Goal: Transaction & Acquisition: Register for event/course

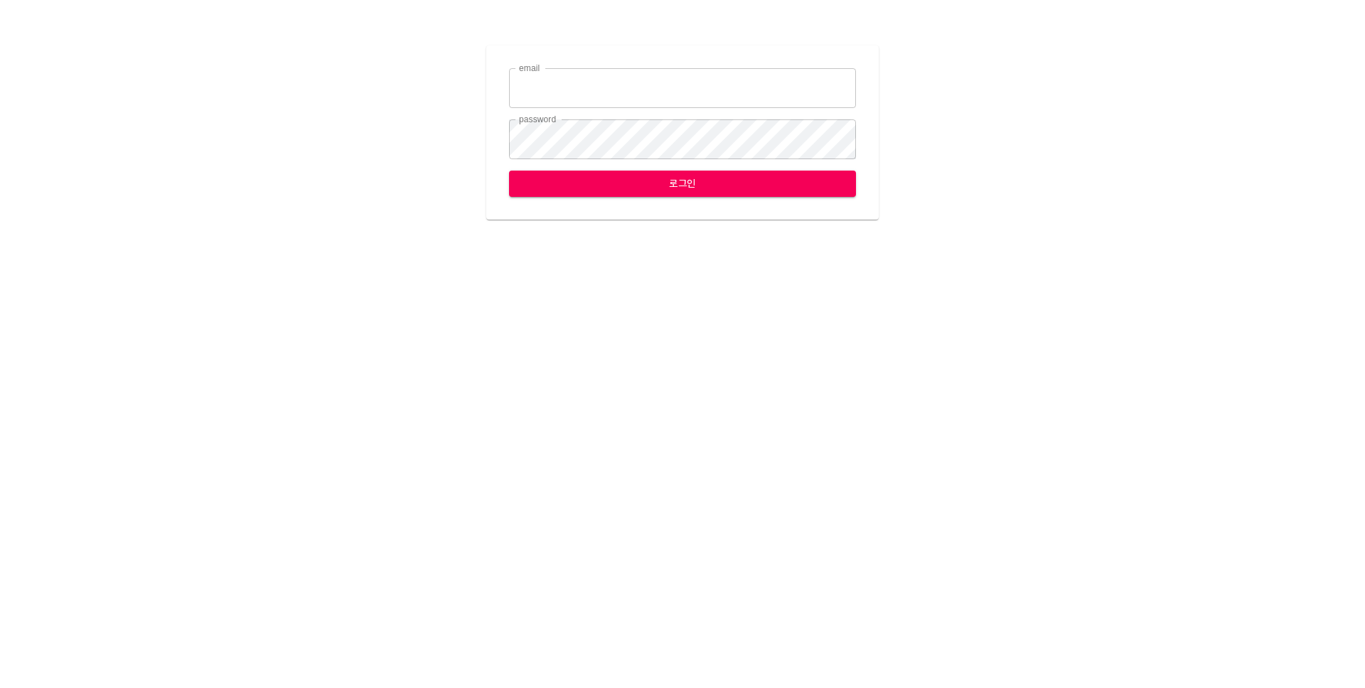
type input "yhkim@ihateflyingbugs.com"
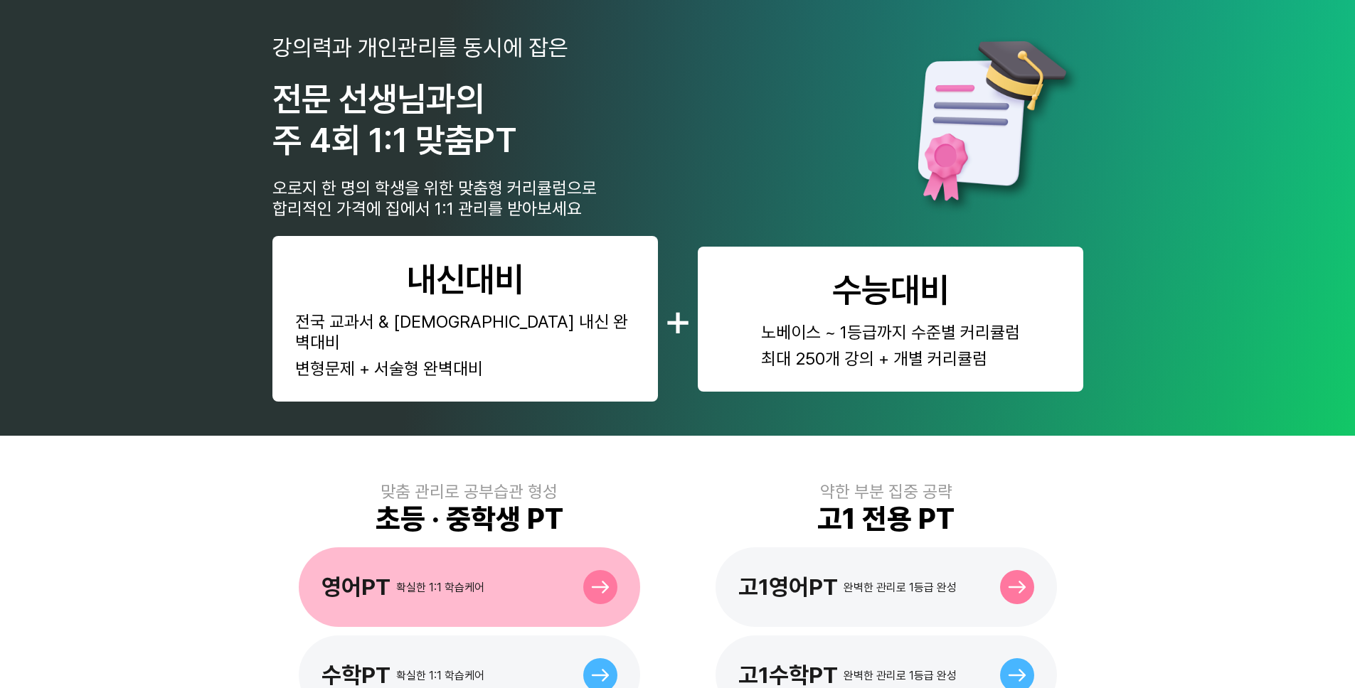
click at [557, 548] on div "영어PT 확실한 1:1 학습케어" at bounding box center [469, 588] width 341 height 80
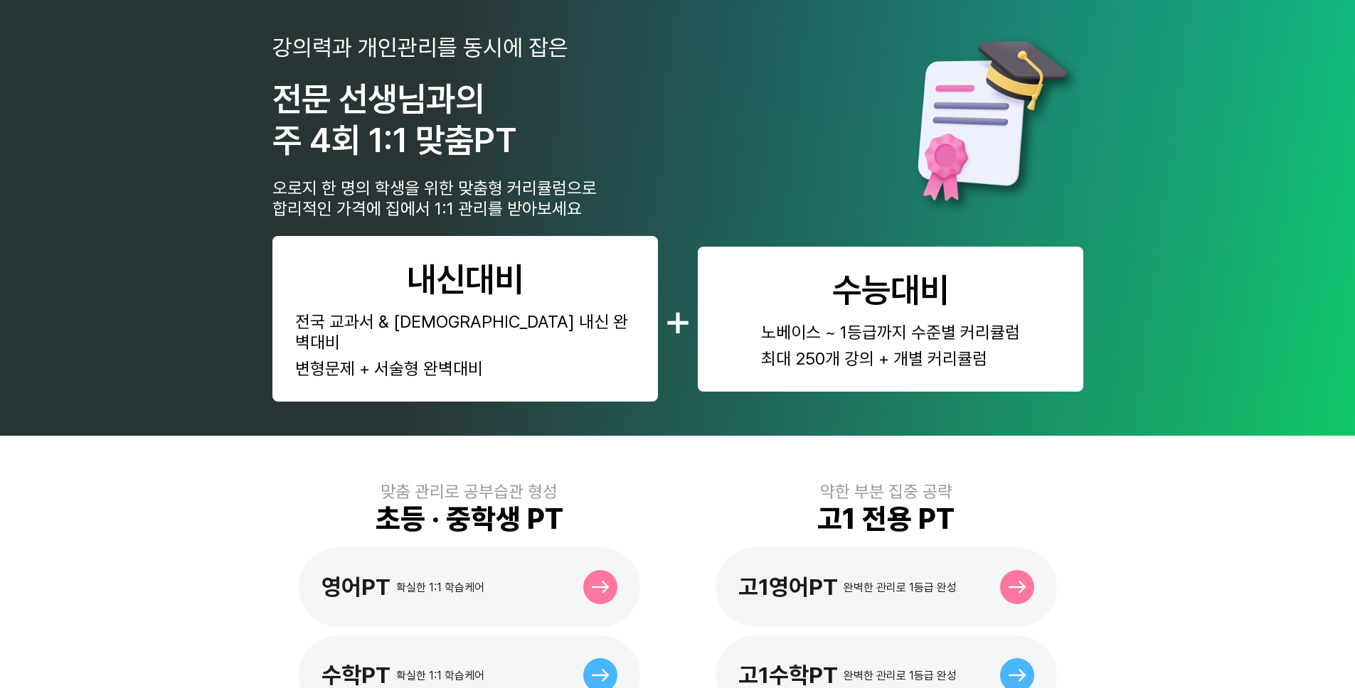
click at [857, 519] on div "약한 부분 집중 공략 고1 전용 PT 고1영어PT 완벽한 관리로 1등급 완성 고1수학PT 완벽한 관리로 1등급 완성" at bounding box center [886, 598] width 394 height 234
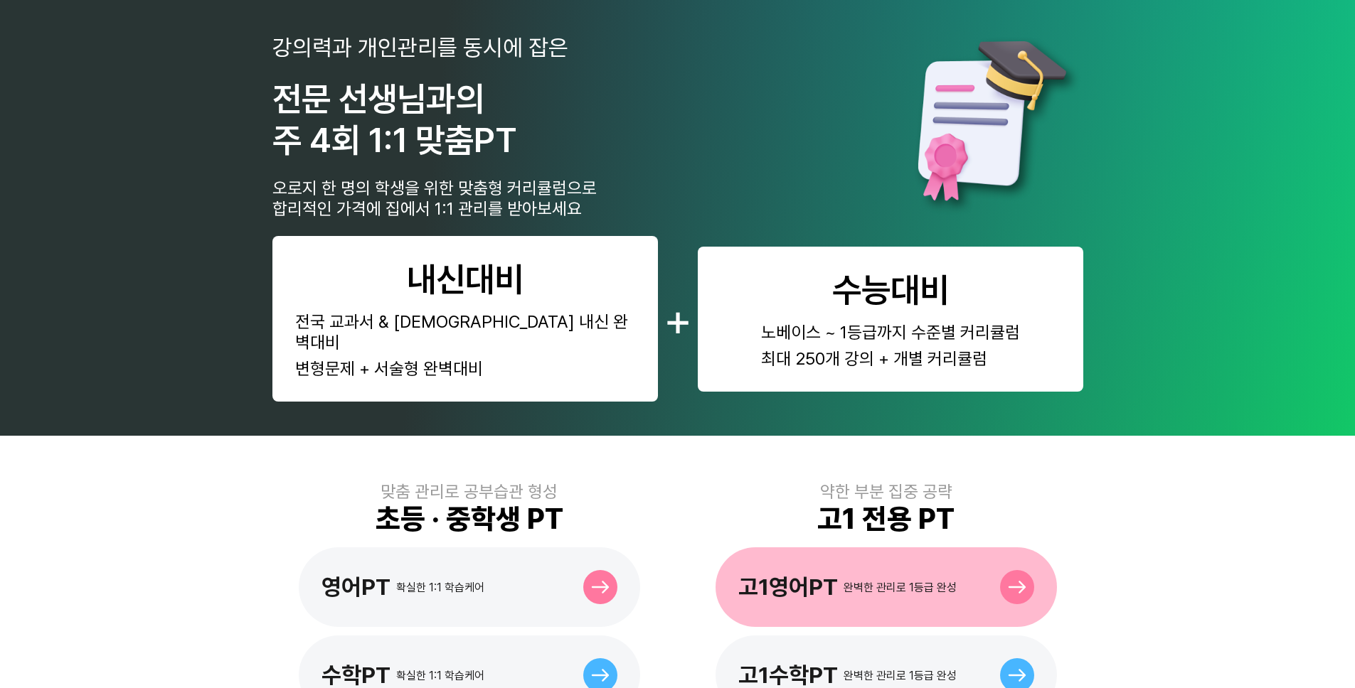
click at [875, 581] on div "완벽한 관리로 1등급 완성" at bounding box center [899, 588] width 113 height 14
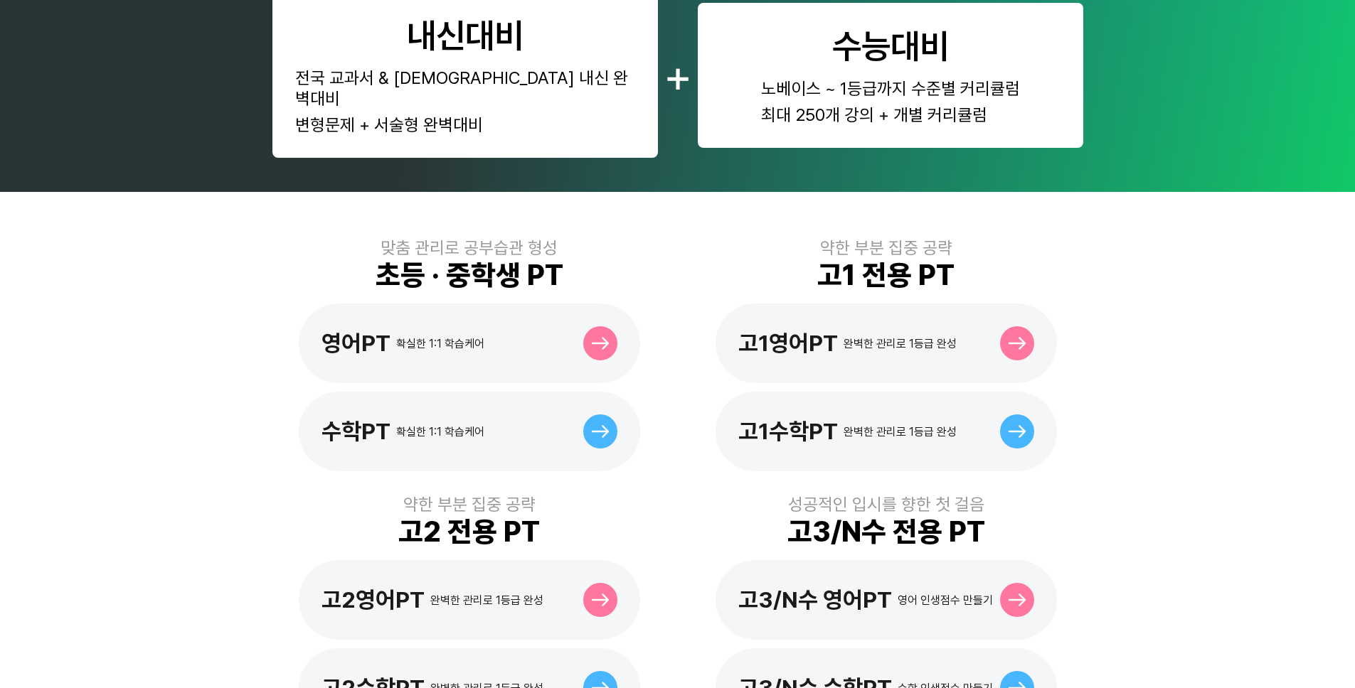
scroll to position [631, 0]
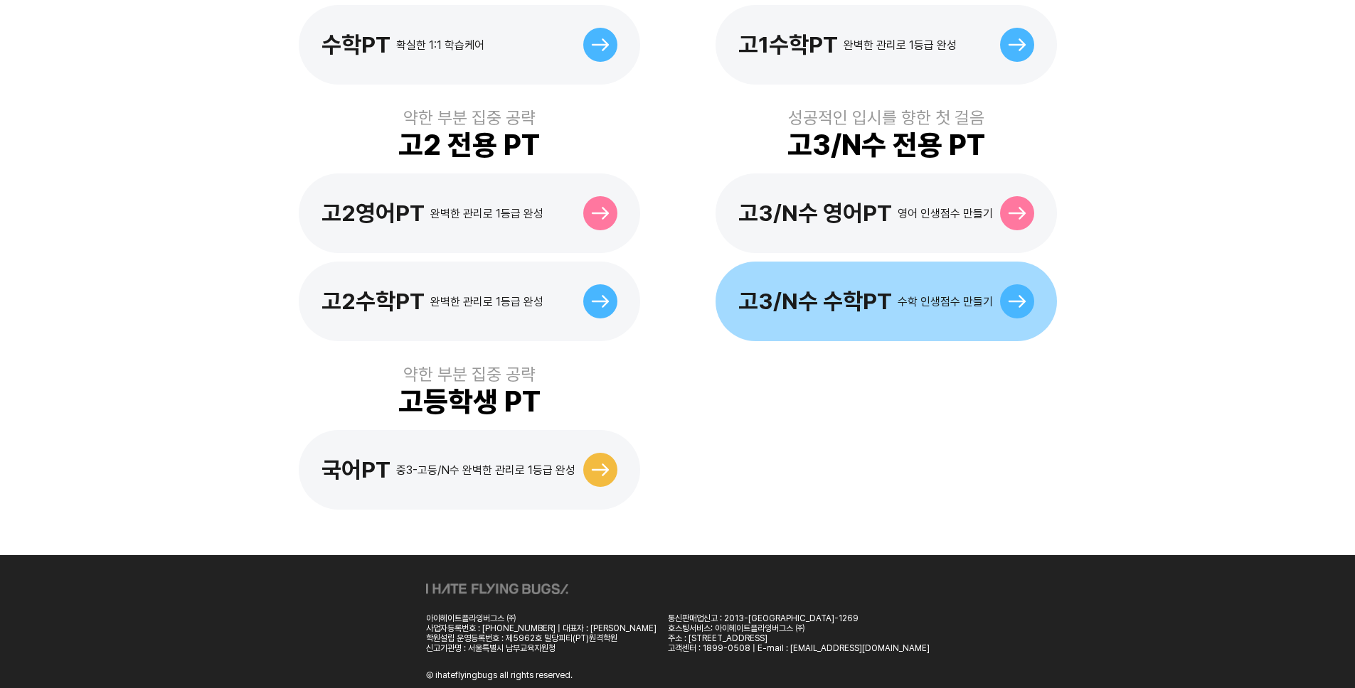
click at [833, 262] on div "고3/N수 수학PT 수학 인생점수 만들기" at bounding box center [885, 302] width 341 height 80
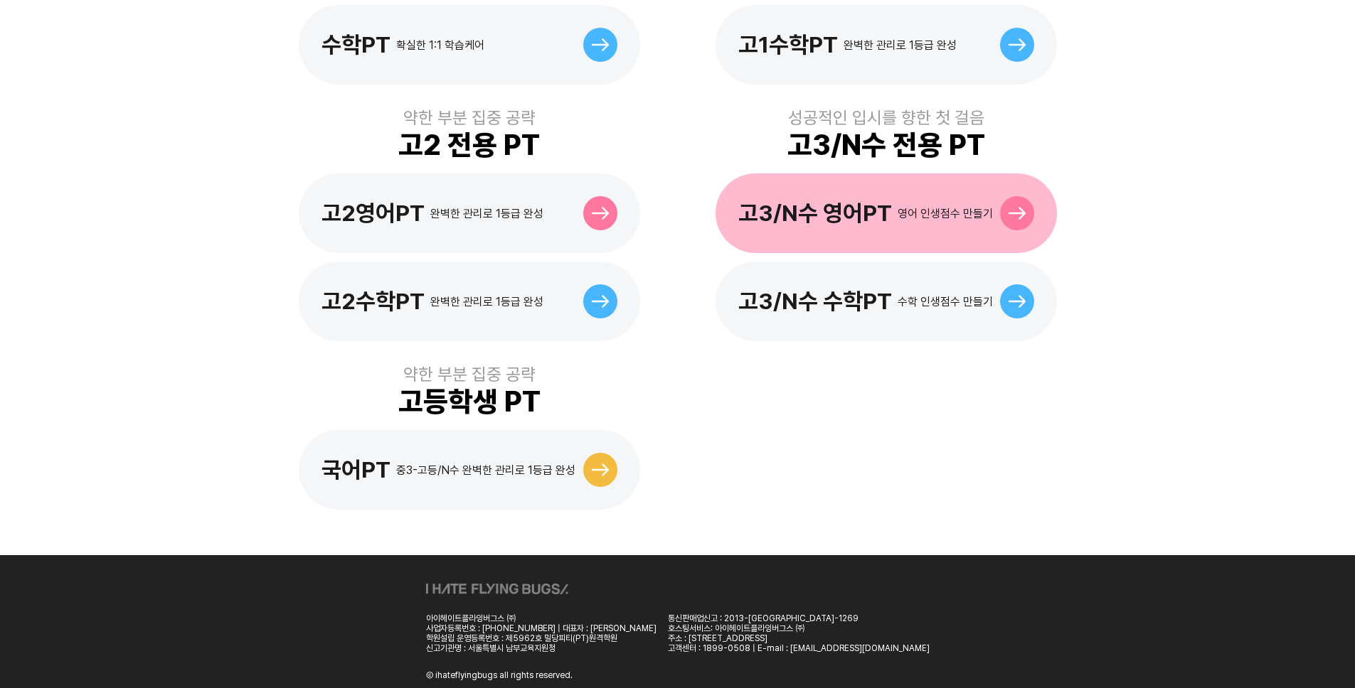
click at [898, 207] on div "영어 인생점수 만들기" at bounding box center [944, 214] width 95 height 14
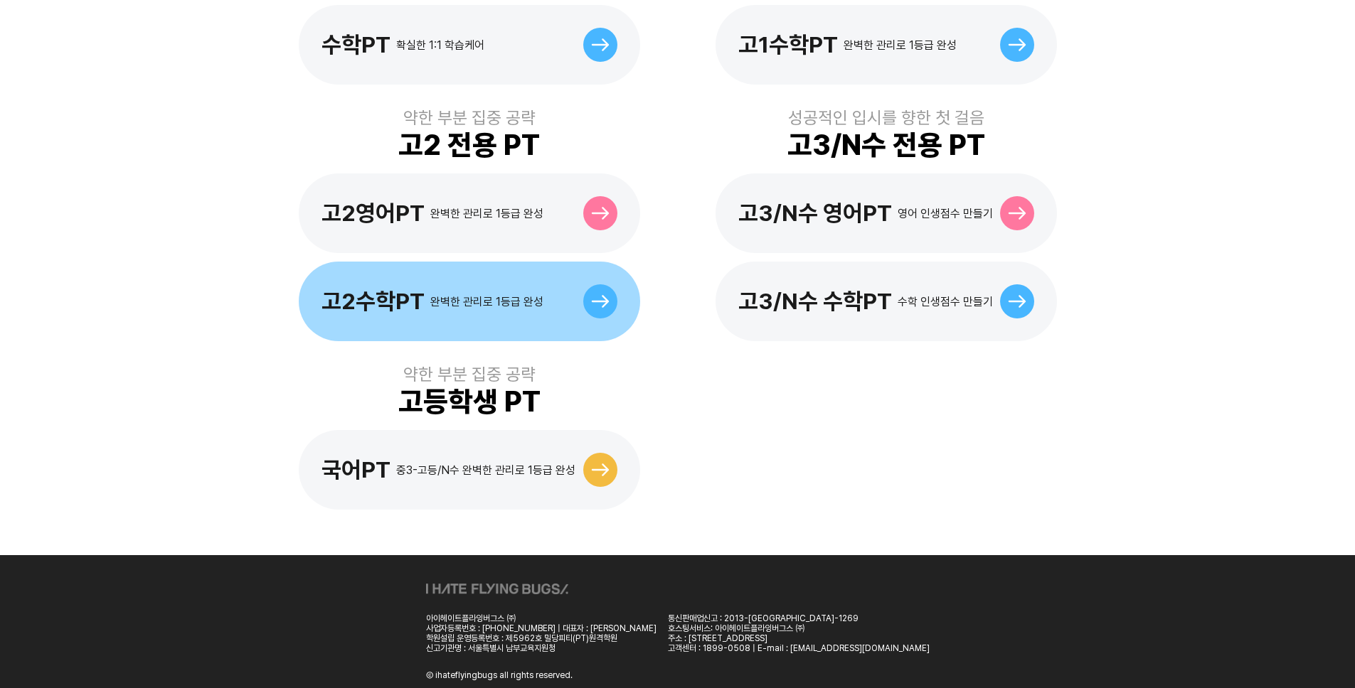
click at [528, 288] on div "고2수학PT 완벽한 관리로 1등급 완성" at bounding box center [432, 301] width 222 height 27
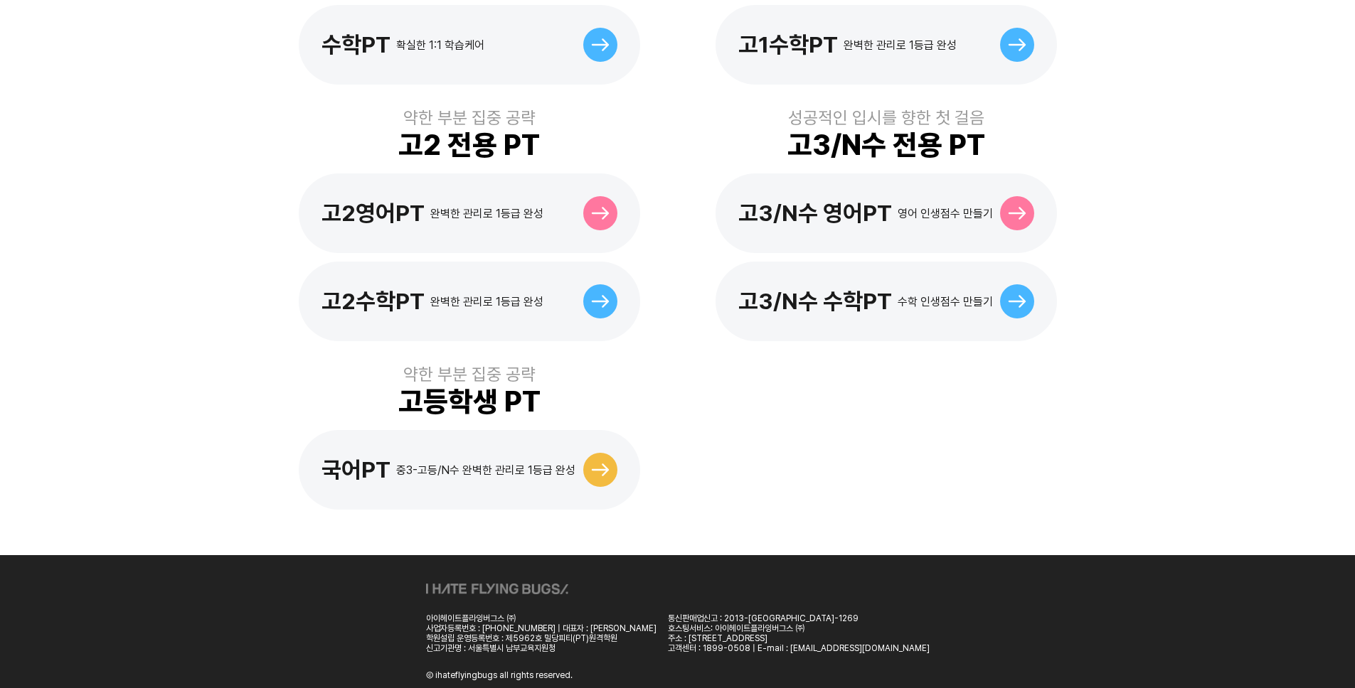
click at [523, 150] on div "약한 부분 집중 공략 고2 전용 PT 고2영어PT 완벽한 관리로 1등급 완성 고2수학PT 완벽한 관리로 1등급 완성" at bounding box center [469, 224] width 394 height 234
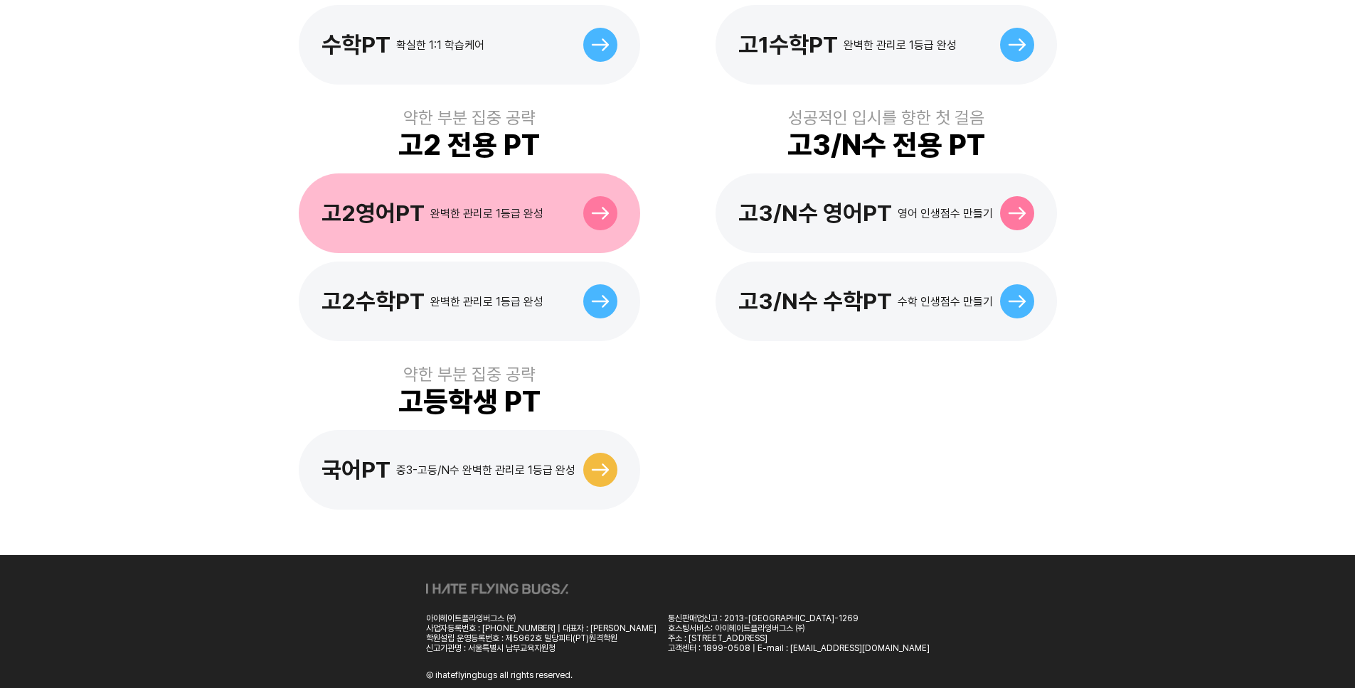
click at [534, 173] on div "고2영어PT 완벽한 관리로 1등급 완성" at bounding box center [469, 213] width 341 height 80
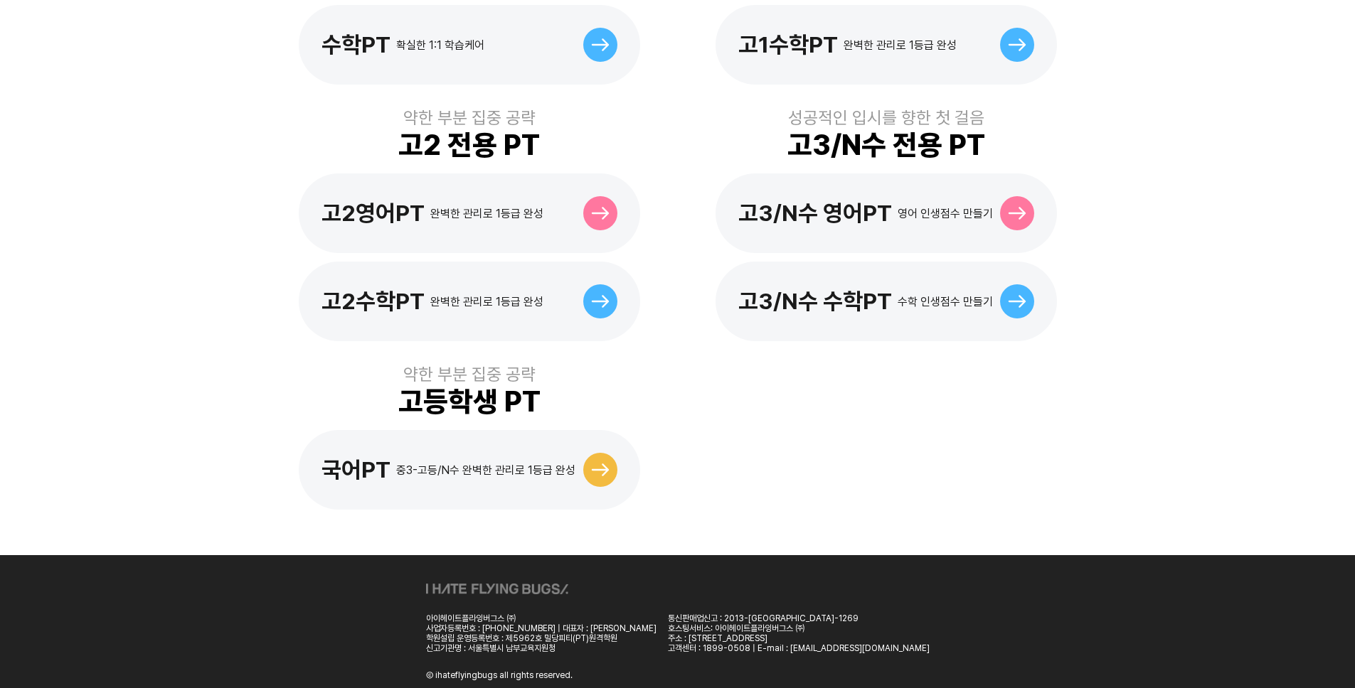
scroll to position [0, 0]
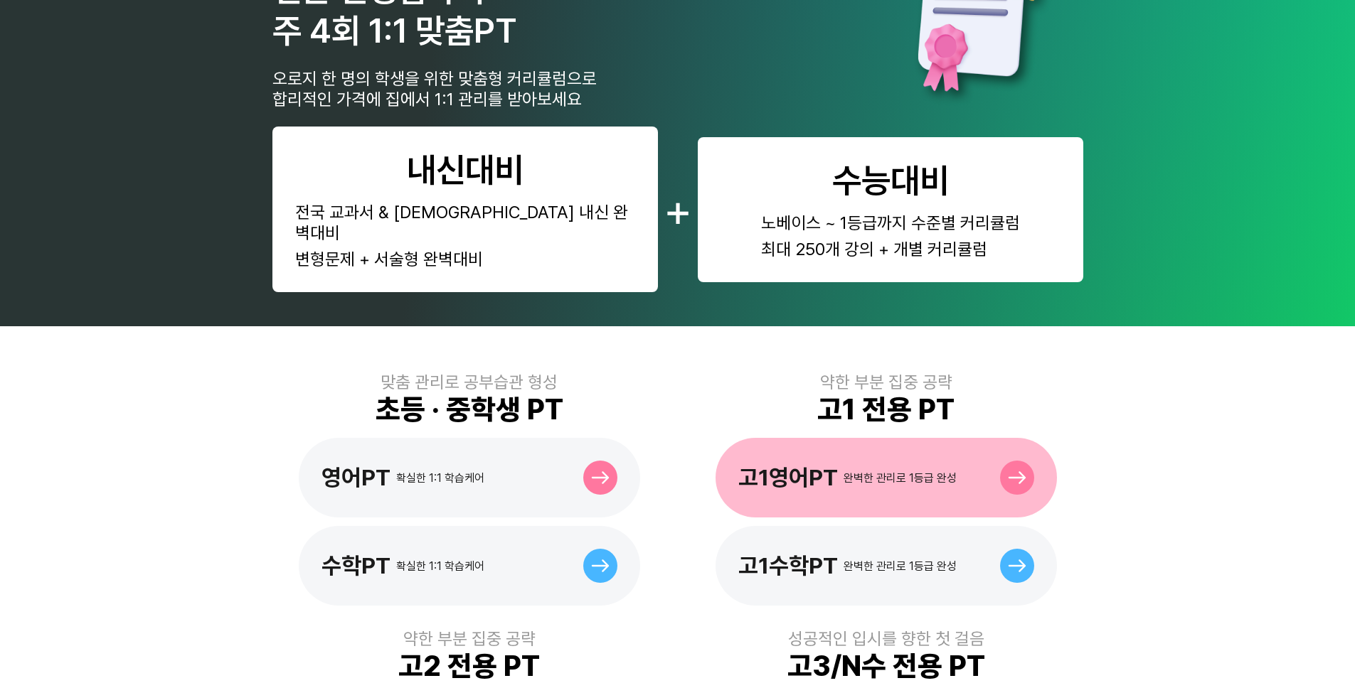
scroll to position [107, 0]
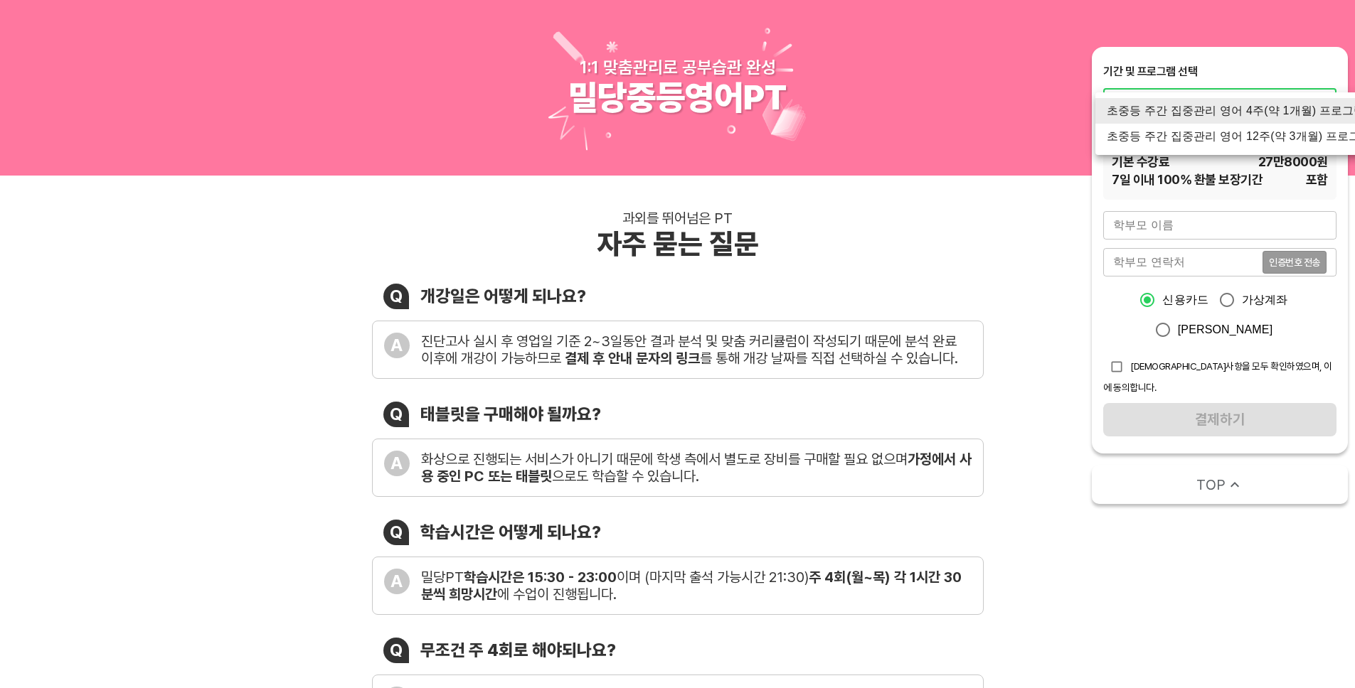
click at [1180, 144] on li "초중등 주간 집중관리 영어 12주(약 3개월) 프로그램" at bounding box center [1239, 137] width 288 height 26
type input "1768"
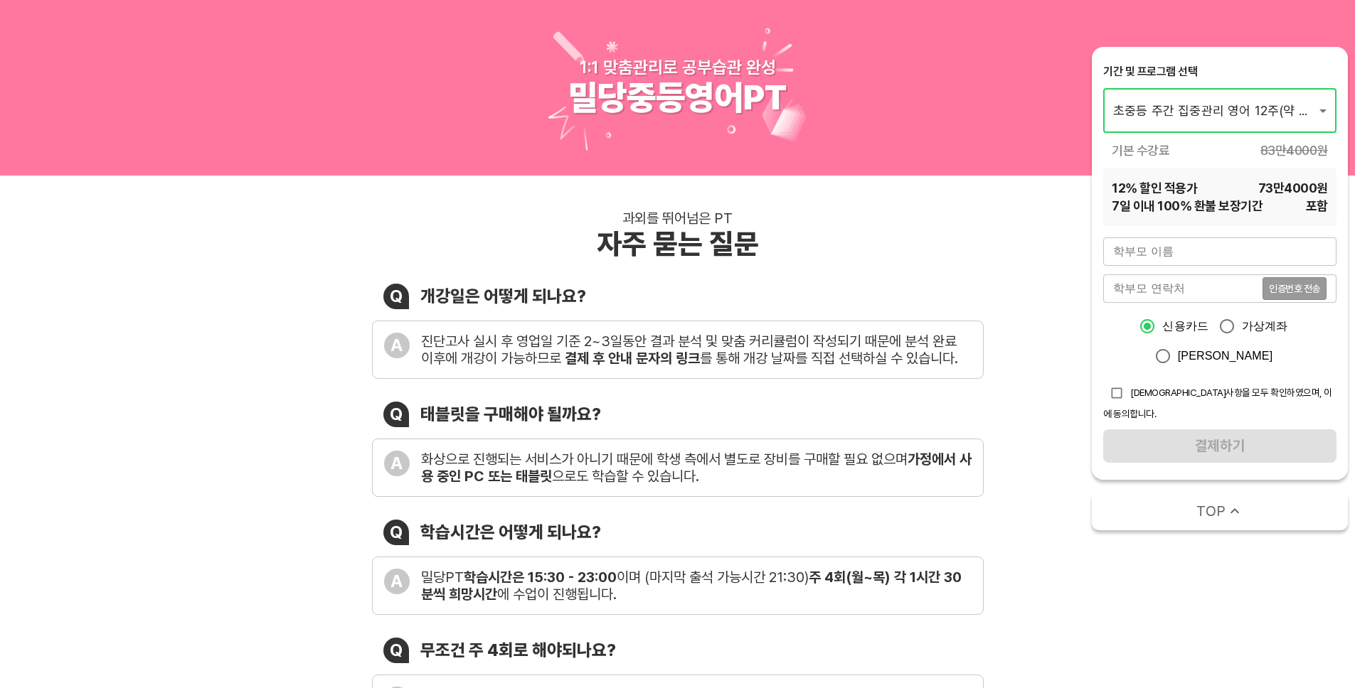
click at [1043, 266] on div "과외를 뛰어넘은 PT 자주 묻는 질문 Q 개강일은 어떻게 되나요? A 진단고사 실시 후 영업일 기준 2~3일동안 결과 분석 및 맞춤 커리큘럼이…" at bounding box center [677, 539] width 1355 height 727
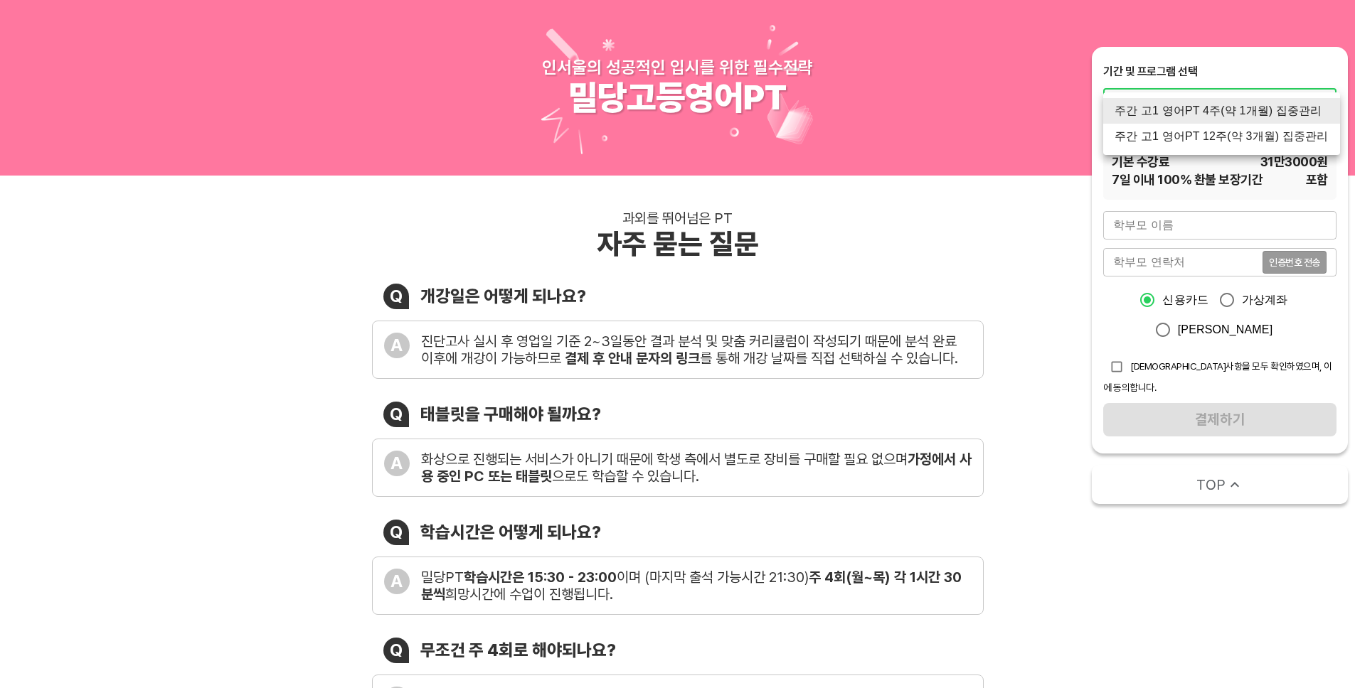
click at [1215, 136] on li "주간 고1 영어PT 12주(약 3개월) 집중관리" at bounding box center [1221, 137] width 237 height 26
type input "1770"
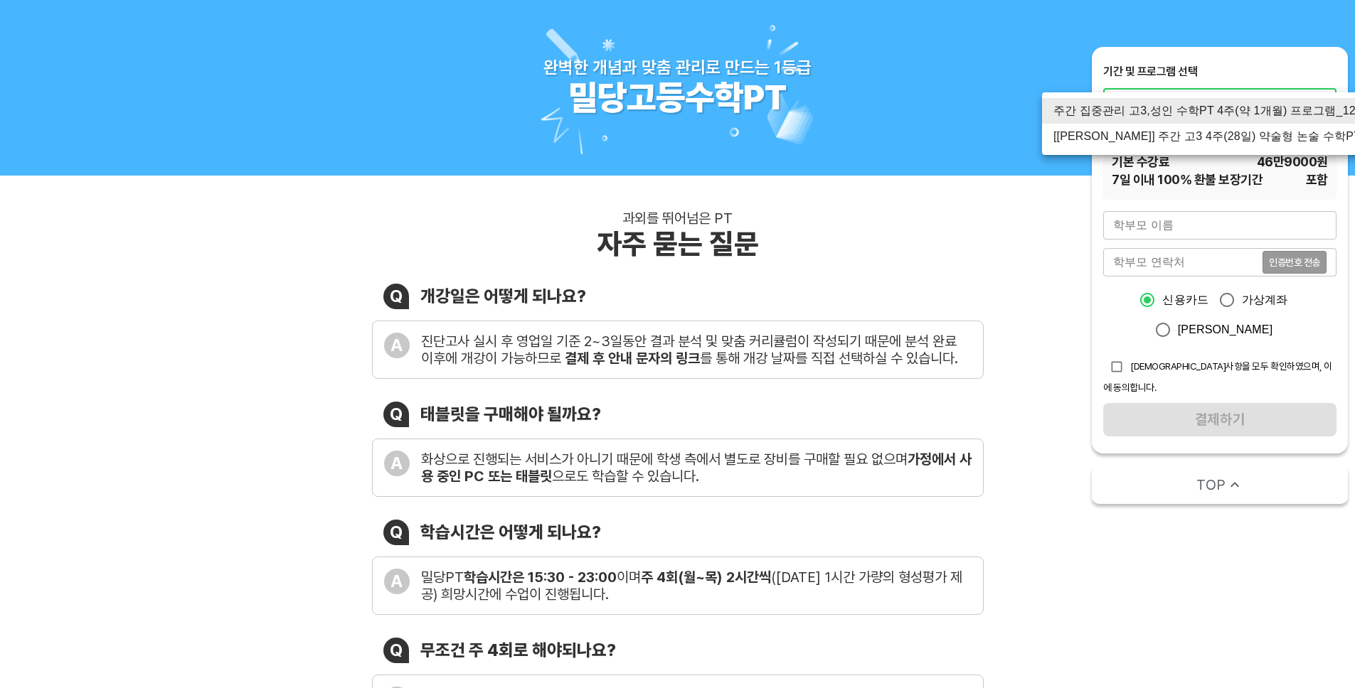
click at [954, 223] on div at bounding box center [677, 344] width 1355 height 688
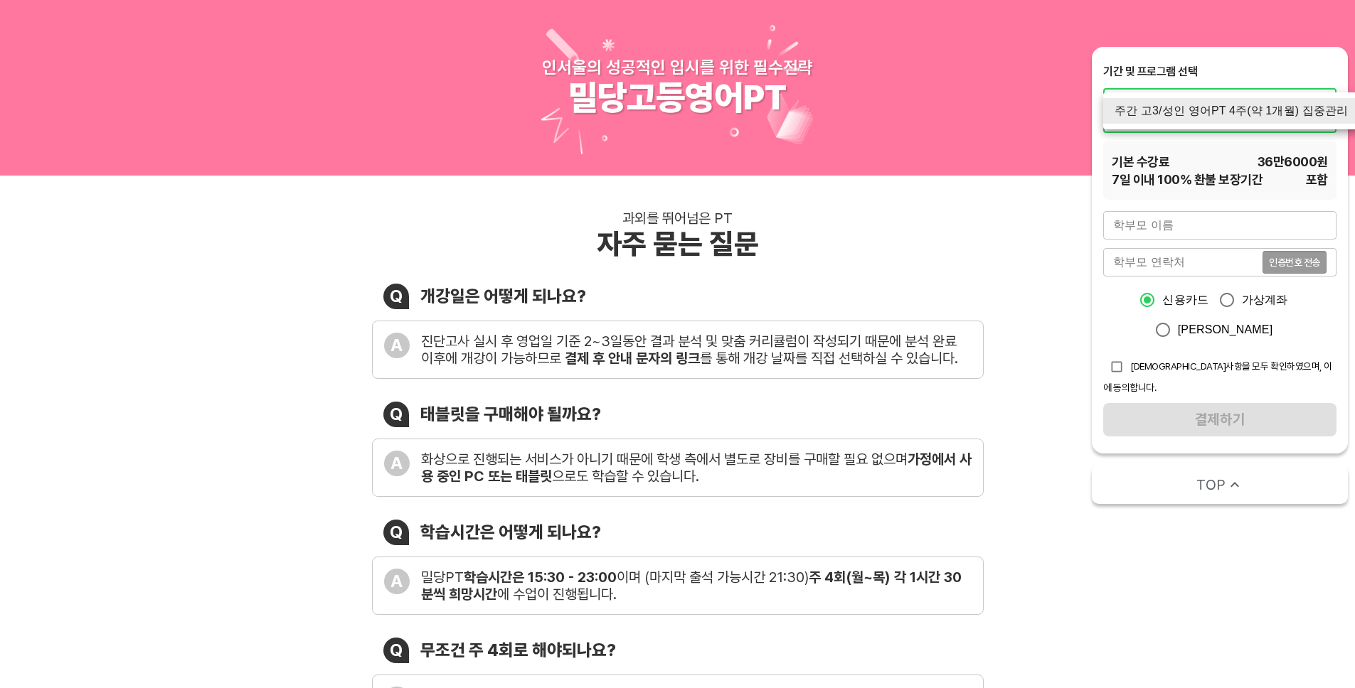
click at [791, 292] on div at bounding box center [677, 344] width 1355 height 688
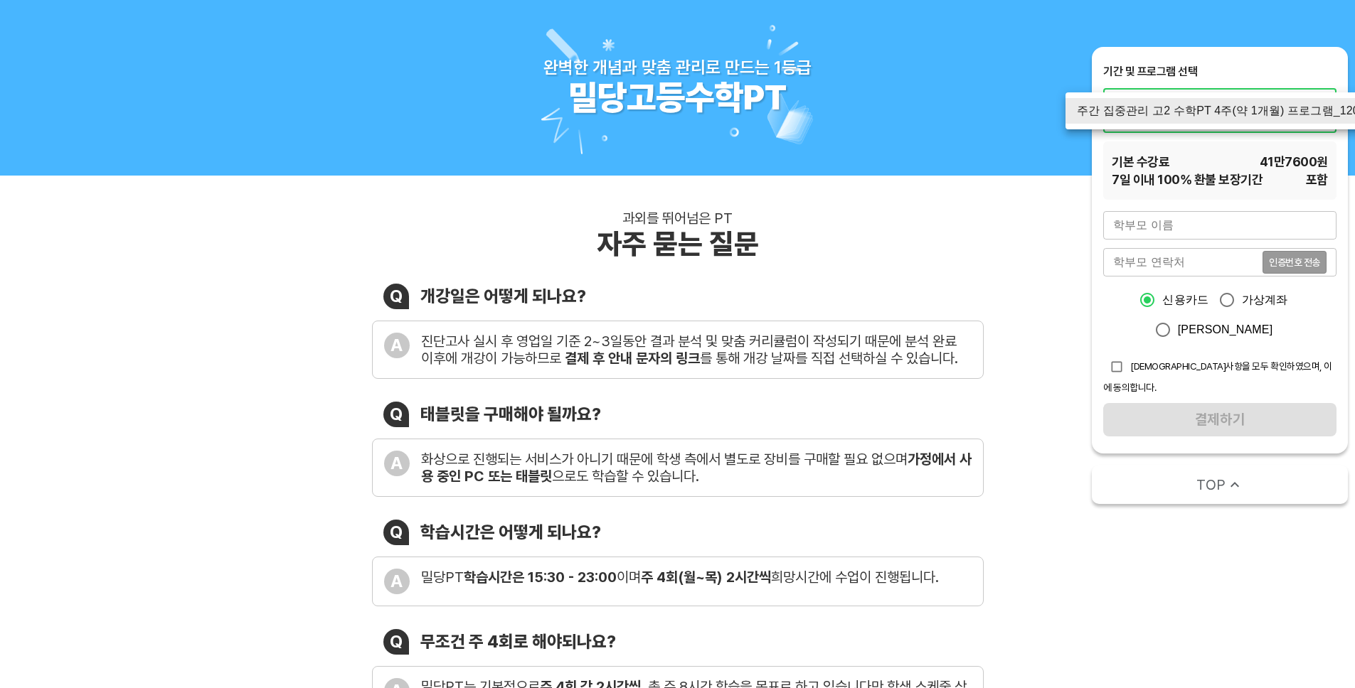
click at [828, 289] on div at bounding box center [677, 344] width 1355 height 688
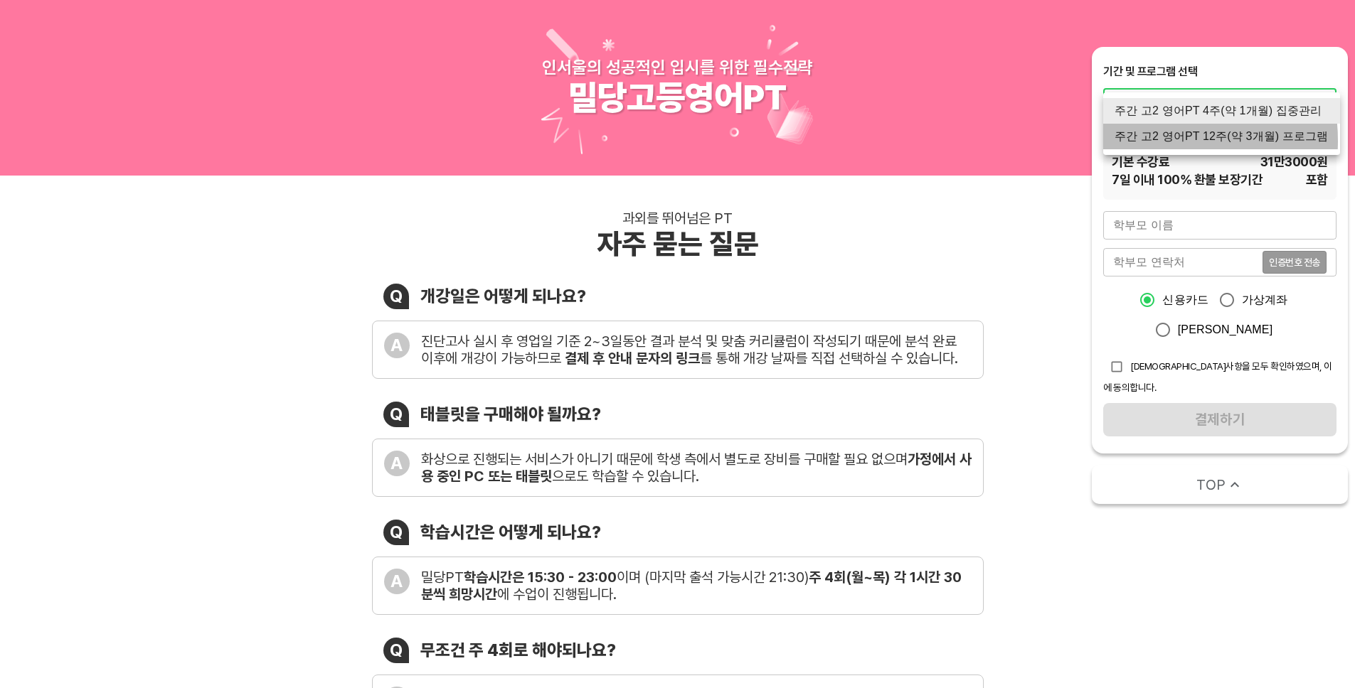
click at [1144, 141] on li "주간 고2 영어PT 12주(약 3개월) 프로그램" at bounding box center [1221, 137] width 237 height 26
type input "1772"
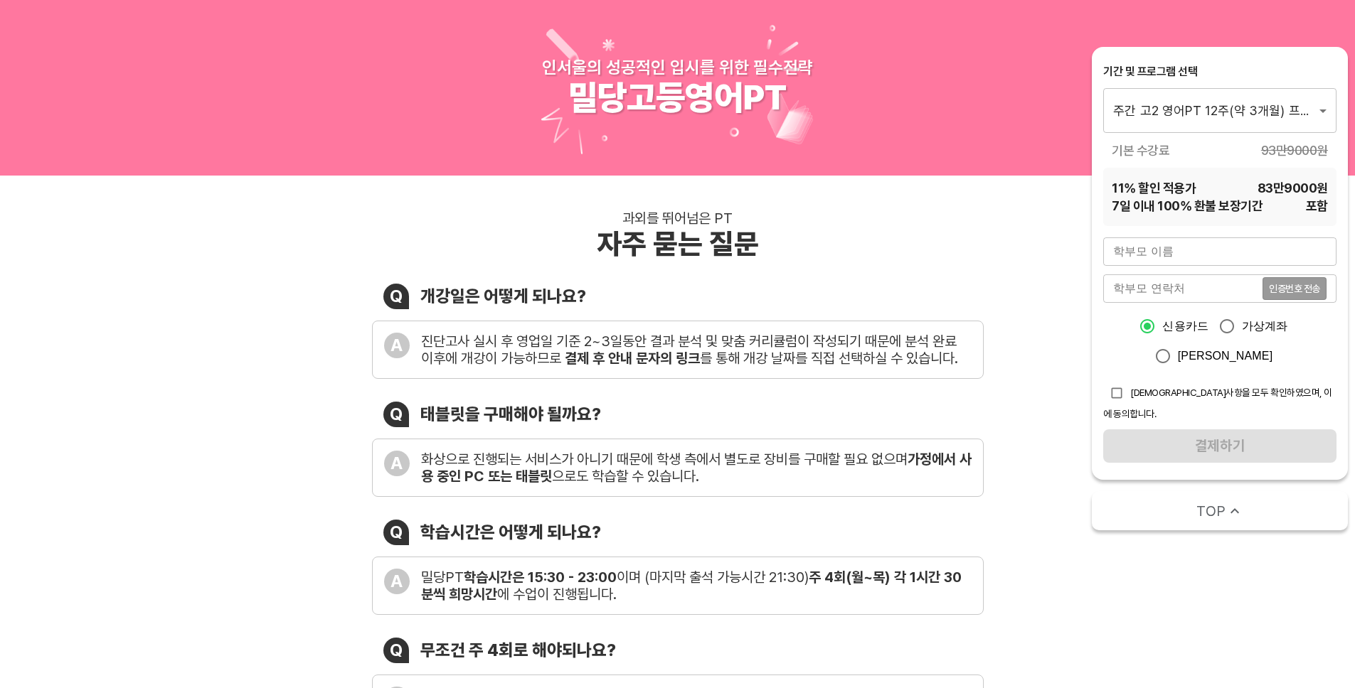
click at [978, 238] on div "과외를 뛰어넘은 PT 자주 묻는 질문" at bounding box center [677, 235] width 611 height 51
